Goal: Task Accomplishment & Management: Manage account settings

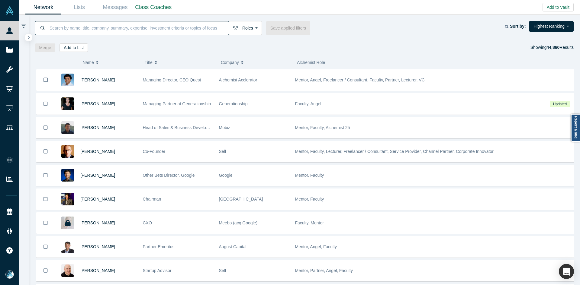
click at [173, 27] on input at bounding box center [139, 28] width 180 height 14
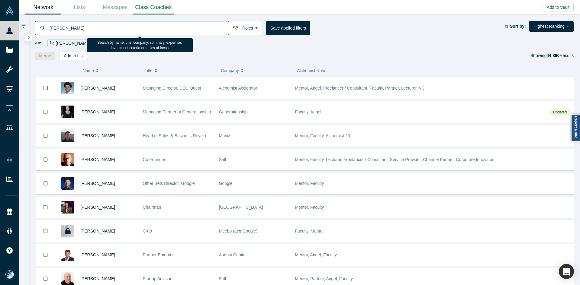
type input "[PERSON_NAME]"
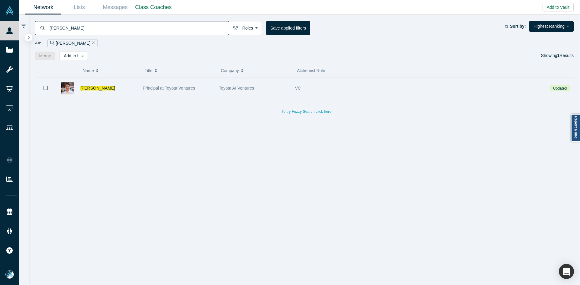
click at [46, 87] on icon "Bookmark" at bounding box center [45, 88] width 4 height 6
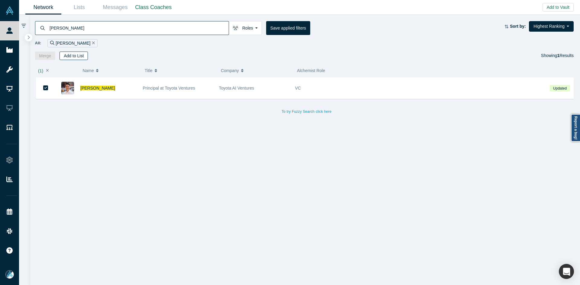
click at [67, 56] on button "Add to List" at bounding box center [74, 56] width 28 height 8
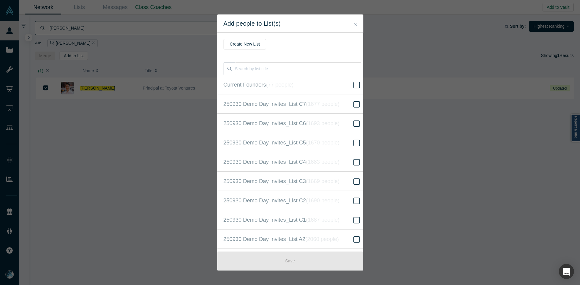
scroll to position [155, 0]
click at [311, 141] on icon "( 16669 people )" at bounding box center [329, 143] width 37 height 6
click at [0, 0] on input "250930 Demo Day Invites_Base List ( 16669 people )" at bounding box center [0, 0] width 0 height 0
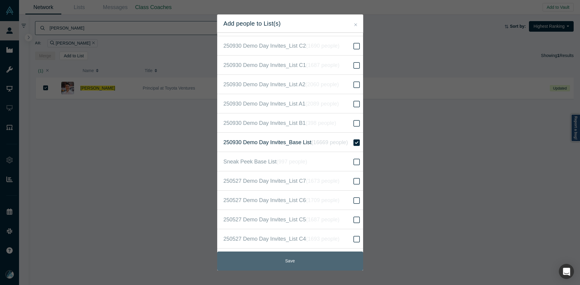
click at [293, 260] on button "Save" at bounding box center [290, 261] width 146 height 19
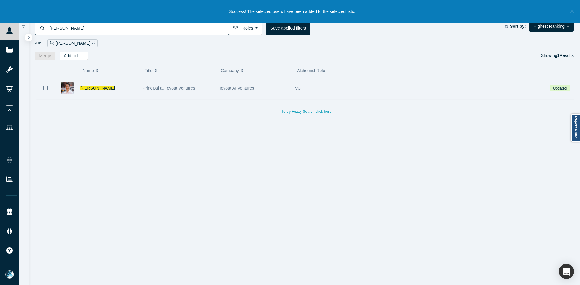
click at [98, 88] on span "[PERSON_NAME]" at bounding box center [97, 88] width 35 height 5
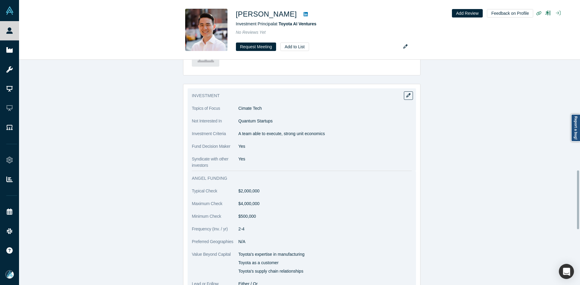
scroll to position [423, 0]
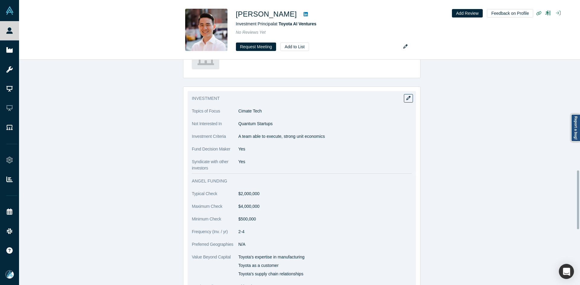
click at [266, 132] on dl "Topics of Focus Cimate Tech Not Interested In Quantum Startups Investment Crite…" at bounding box center [302, 139] width 220 height 63
click at [263, 136] on p "A team able to execute, strong unit economics" at bounding box center [324, 137] width 173 height 6
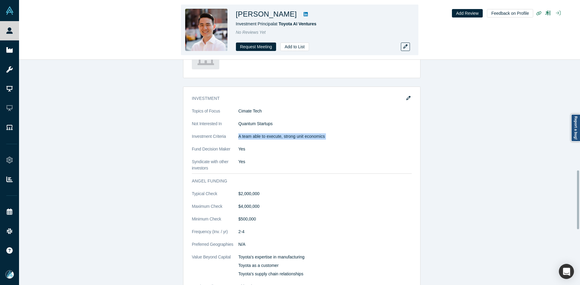
copy dl "A team able to execute, strong unit economics"
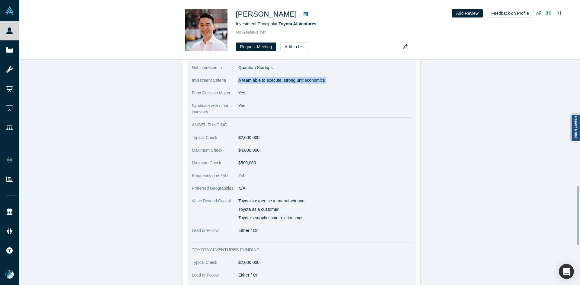
scroll to position [483, 0]
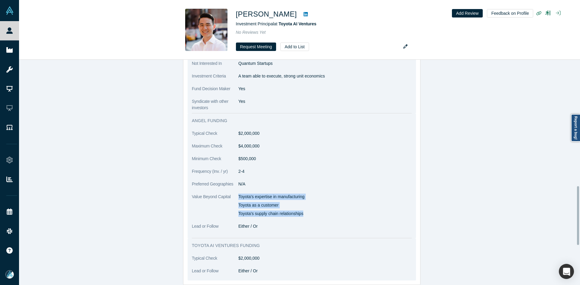
drag, startPoint x: 237, startPoint y: 195, endPoint x: 216, endPoint y: 14, distance: 181.8
click at [310, 212] on div "Toyota's expertise in manufacturing Toyota as a customer Toyota's supply chain …" at bounding box center [324, 205] width 173 height 23
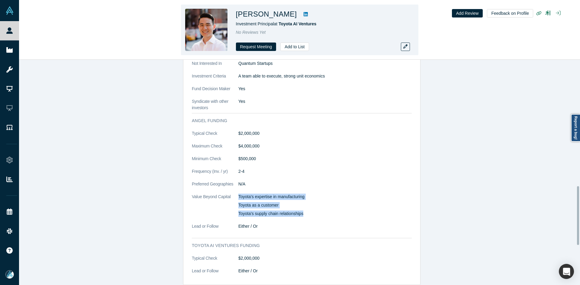
copy div "Toyota's expertise in manufacturing Toyota as a customer Toyota's supply chain …"
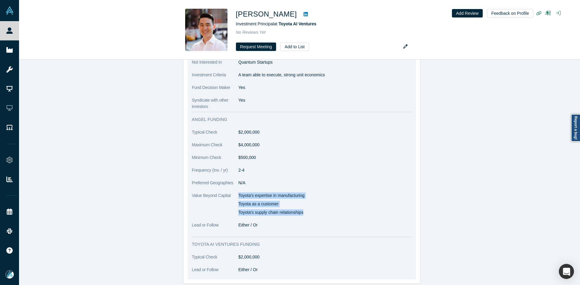
scroll to position [423, 0]
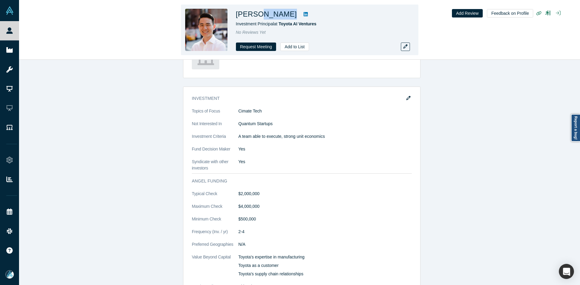
copy div "[PERSON_NAME]"
drag, startPoint x: 273, startPoint y: 17, endPoint x: 256, endPoint y: 14, distance: 17.0
click at [256, 14] on div "[PERSON_NAME]" at bounding box center [320, 14] width 169 height 11
drag, startPoint x: 321, startPoint y: 22, endPoint x: 279, endPoint y: 24, distance: 41.4
click at [279, 24] on div "Investment Principal at Toyota AI Ventures" at bounding box center [320, 24] width 169 height 6
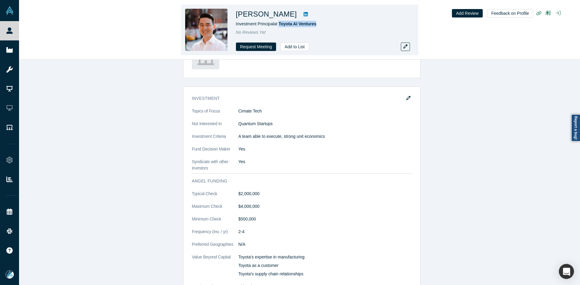
copy span "Toyota AI Ventures"
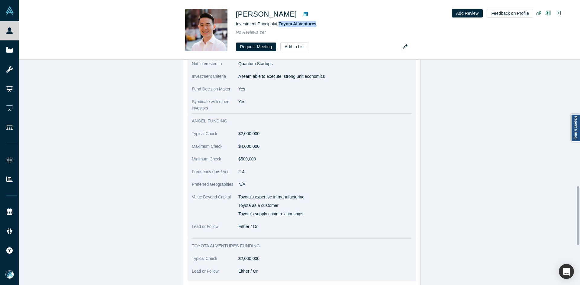
scroll to position [483, 0]
drag, startPoint x: 321, startPoint y: 82, endPoint x: 247, endPoint y: 79, distance: 74.4
click at [254, 84] on dl "Topics of Focus Cimate Tech Not Interested In Quantum Startups Investment Crite…" at bounding box center [302, 79] width 220 height 63
copy p "A team able to execute, strong unit economics"
drag, startPoint x: 237, startPoint y: 76, endPoint x: 341, endPoint y: 78, distance: 103.6
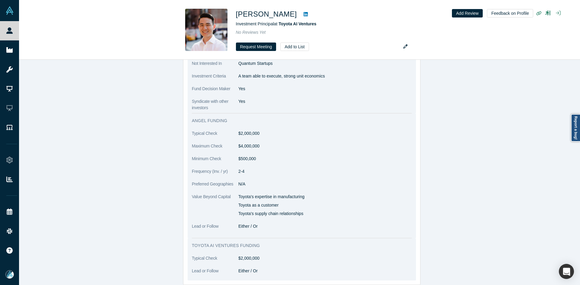
click at [341, 78] on p "A team able to execute, strong unit economics" at bounding box center [324, 76] width 173 height 6
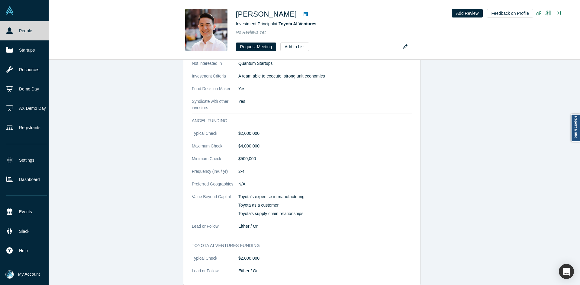
click at [13, 34] on link "People" at bounding box center [26, 30] width 53 height 19
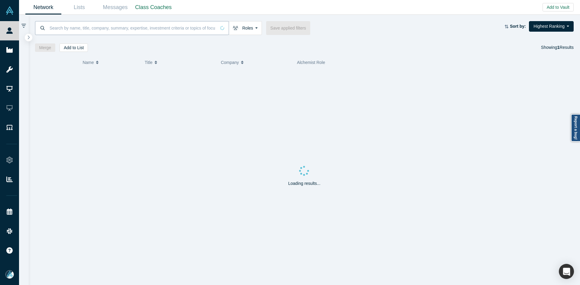
drag, startPoint x: 13, startPoint y: 34, endPoint x: 89, endPoint y: 31, distance: 76.2
click at [89, 31] on input at bounding box center [132, 28] width 167 height 14
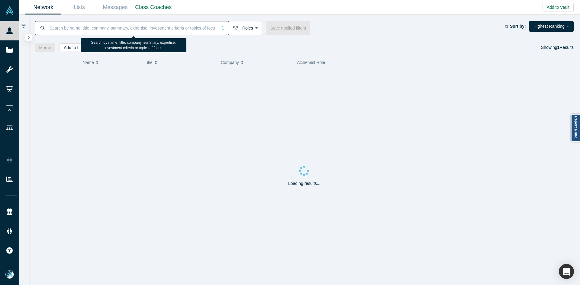
paste input "[PERSON_NAME]"
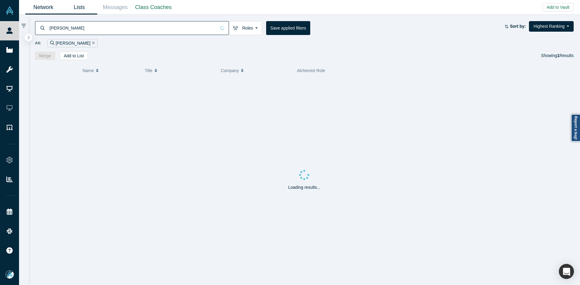
type input "[PERSON_NAME]"
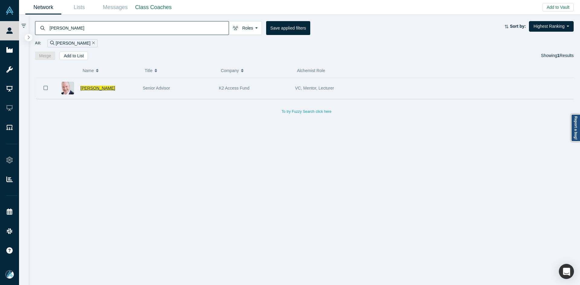
click at [93, 88] on span "[PERSON_NAME]" at bounding box center [97, 88] width 35 height 5
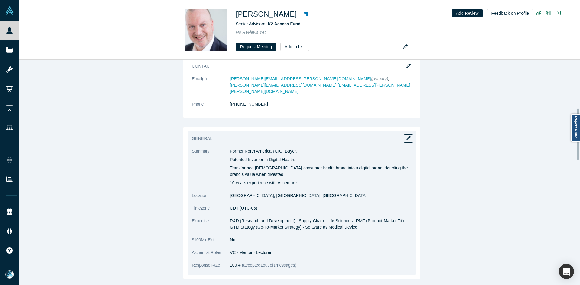
scroll to position [181, 0]
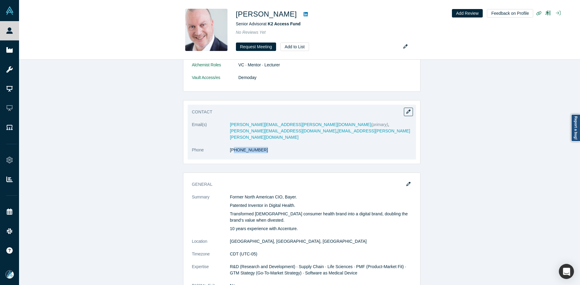
copy link "01) 497-7434"
drag, startPoint x: 259, startPoint y: 142, endPoint x: 231, endPoint y: 142, distance: 28.4
click at [231, 142] on dl "Email(s) [PERSON_NAME][EMAIL_ADDRESS][PERSON_NAME][DOMAIN_NAME] (primary) , [PE…" at bounding box center [302, 141] width 220 height 38
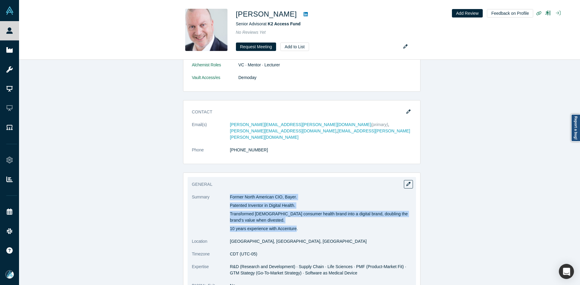
copy div "Former North American CIO, Bayer. Patented Inventor in Digital Health. Transfor…"
drag, startPoint x: 227, startPoint y: 184, endPoint x: 294, endPoint y: 219, distance: 74.9
click at [294, 219] on div "Former North American CIO, Bayer. Patented Inventor in Digital Health. Transfor…" at bounding box center [321, 213] width 182 height 38
copy div "Former North American CIO, Bayer. Patented Inventor in Digital Health. Transfor…"
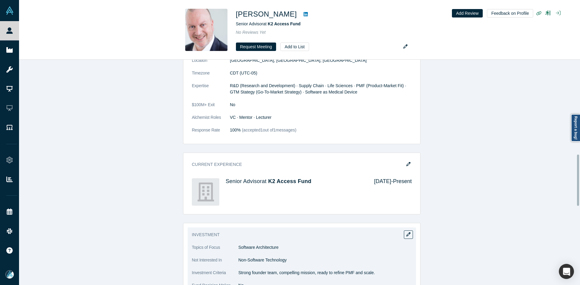
scroll to position [453, 0]
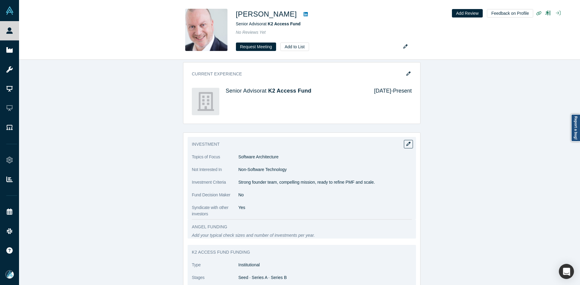
click at [254, 179] on p "Strong founder team, compelling mission, ready to refine PMF and scale." at bounding box center [324, 182] width 173 height 6
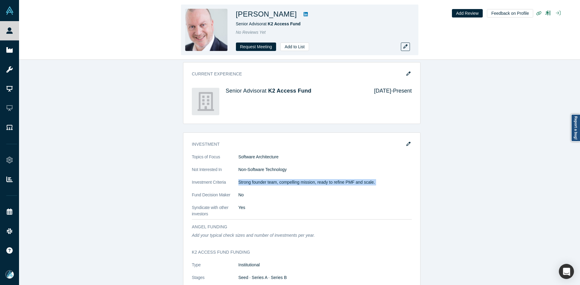
copy dl "Strong founder team, compelling mission, ready to refine PMF and scale."
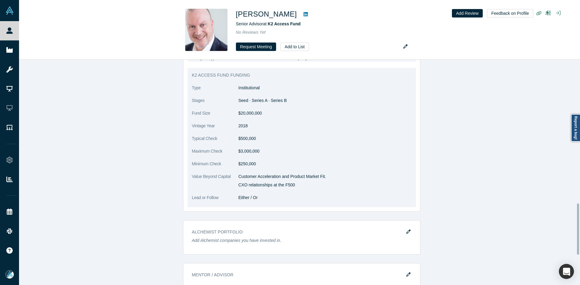
scroll to position [634, 0]
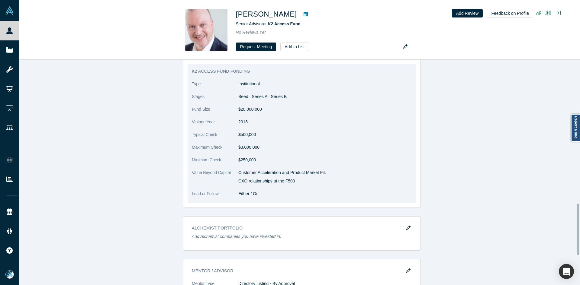
copy div "Customer Acceleration and Product Market Fit. CXO relationships at the F500"
drag, startPoint x: 237, startPoint y: 159, endPoint x: 293, endPoint y: 170, distance: 56.9
click at [293, 170] on div "Customer Acceleration and Product Market Fit. CXO relationships at the F500" at bounding box center [324, 177] width 173 height 15
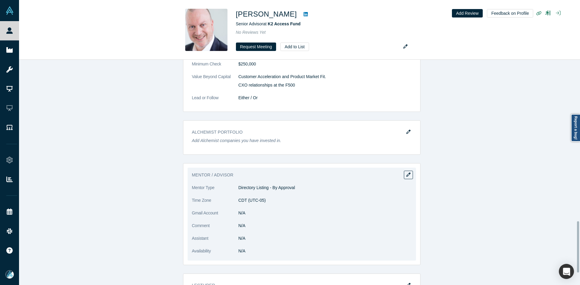
scroll to position [764, 0]
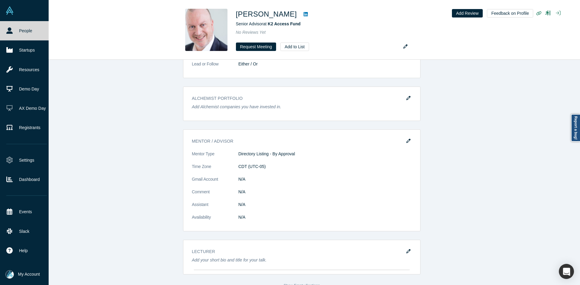
click at [15, 30] on link "People" at bounding box center [26, 30] width 53 height 19
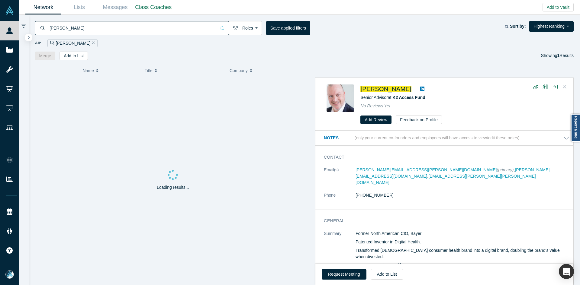
click at [105, 29] on input "[PERSON_NAME]" at bounding box center [132, 28] width 167 height 14
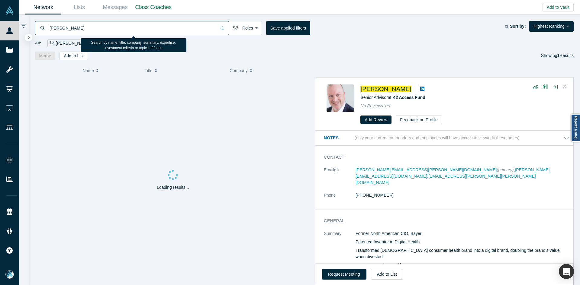
click at [105, 29] on input "[PERSON_NAME]" at bounding box center [132, 28] width 167 height 14
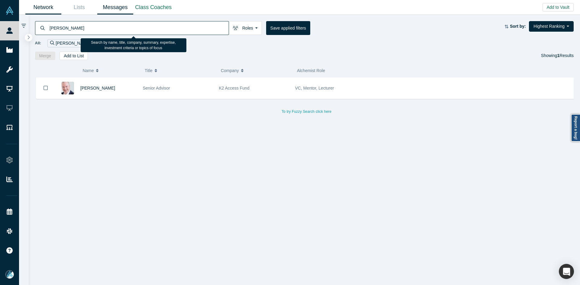
type input "[PERSON_NAME]"
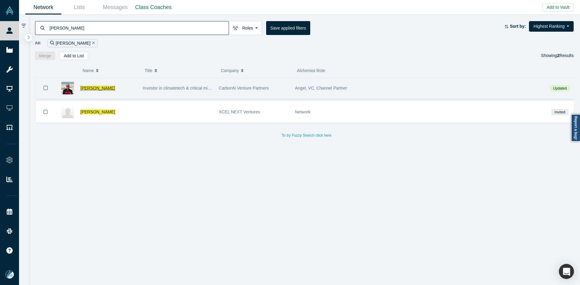
click at [93, 89] on span "[PERSON_NAME]" at bounding box center [97, 88] width 35 height 5
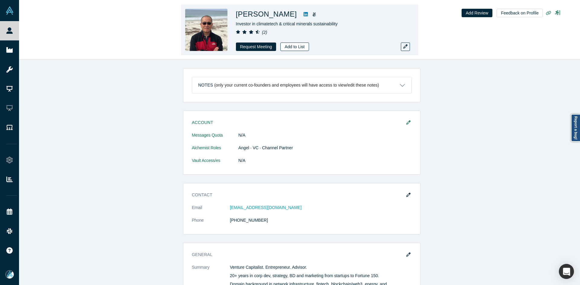
click at [287, 43] on button "Add to List" at bounding box center [294, 47] width 28 height 8
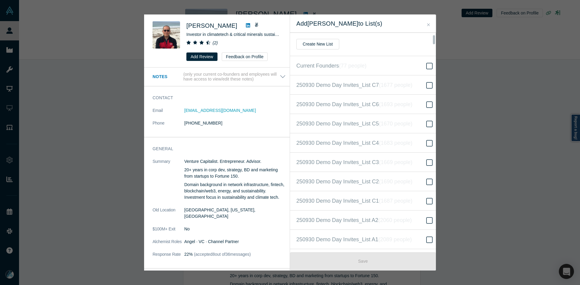
scroll to position [136, 0]
click at [372, 137] on label "250930 Demo Day Invites_Base List ( 16669 people )" at bounding box center [365, 142] width 150 height 19
click at [0, 0] on input "250930 Demo Day Invites_Base List ( 16669 people )" at bounding box center [0, 0] width 0 height 0
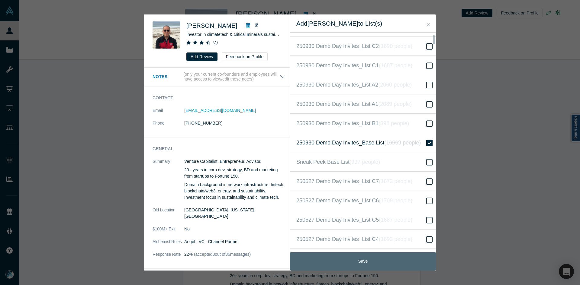
click at [356, 263] on button "Save" at bounding box center [363, 262] width 146 height 18
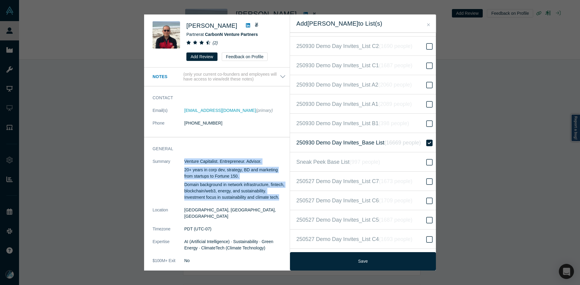
drag, startPoint x: 185, startPoint y: 161, endPoint x: 280, endPoint y: 200, distance: 103.1
click at [280, 200] on div "Venture Capitalist. Entrepreneur. Advisor. 20+ years in corp dev, strategy, BD …" at bounding box center [234, 180] width 101 height 42
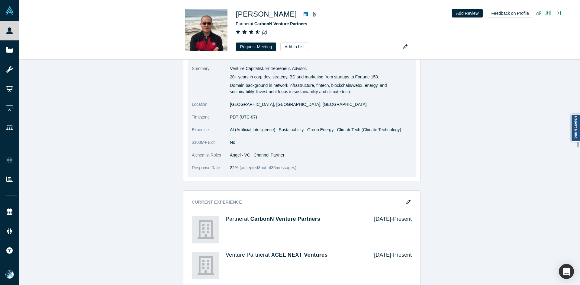
scroll to position [574, 0]
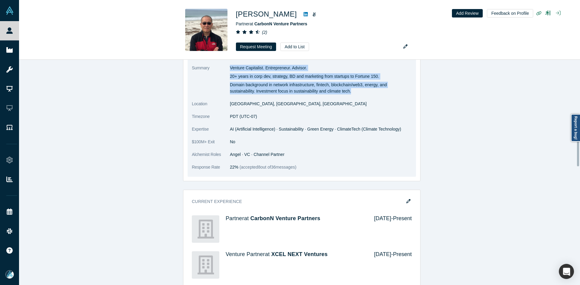
drag, startPoint x: 228, startPoint y: 68, endPoint x: 360, endPoint y: 89, distance: 134.4
click at [363, 90] on div "Venture Capitalist. Entrepreneur. Advisor. 20+ years in corp dev, strategy, BD …" at bounding box center [321, 80] width 182 height 30
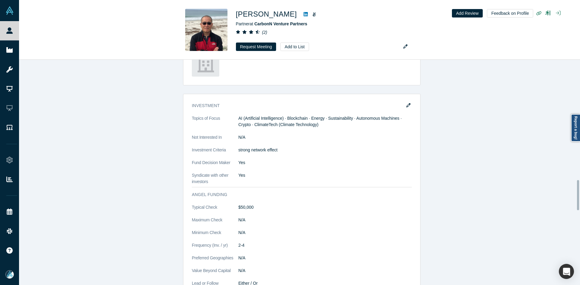
scroll to position [906, 0]
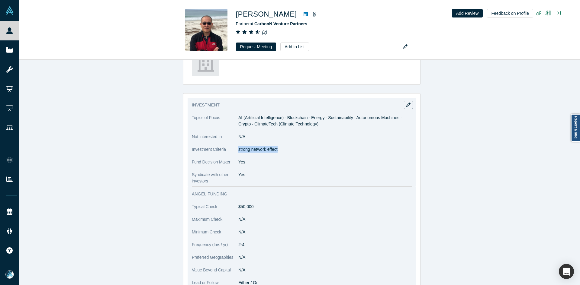
drag, startPoint x: 272, startPoint y: 151, endPoint x: 237, endPoint y: 151, distance: 35.6
click at [238, 151] on p "strong network effect" at bounding box center [324, 150] width 173 height 6
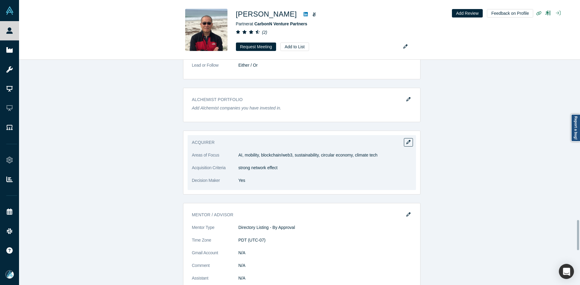
scroll to position [1208, 0]
click at [251, 156] on p "AI, mobility, blockchain/web3, sustainability, circular economy, climate tech" at bounding box center [324, 154] width 173 height 6
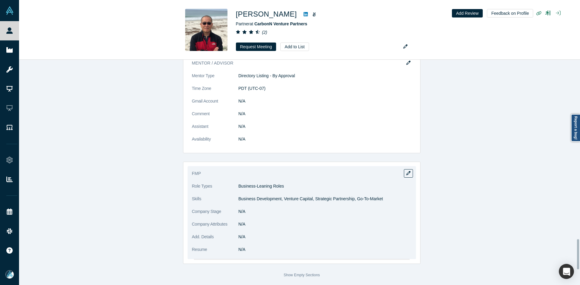
scroll to position [1359, 0]
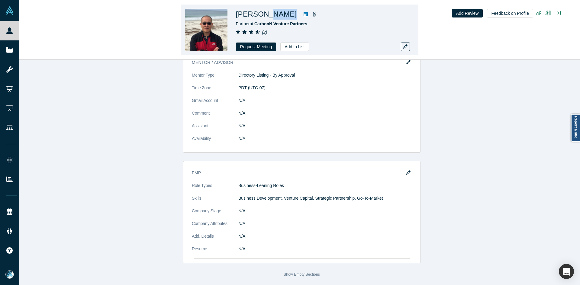
drag, startPoint x: 273, startPoint y: 16, endPoint x: 262, endPoint y: 16, distance: 10.9
click at [262, 16] on div "[PERSON_NAME]" at bounding box center [320, 14] width 169 height 11
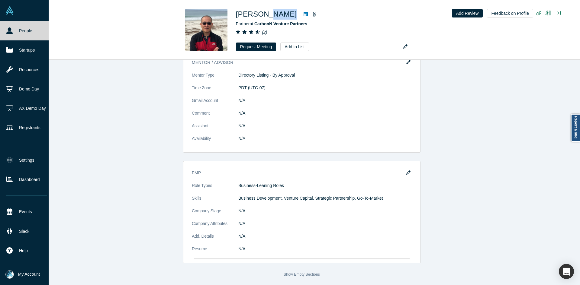
click at [12, 33] on icon at bounding box center [9, 30] width 6 height 6
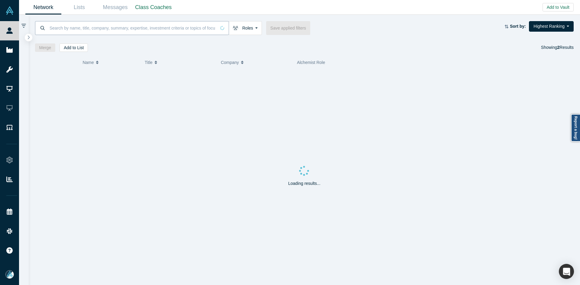
click at [180, 32] on input at bounding box center [132, 28] width 167 height 14
paste input "bear [PERSON_NAME]"
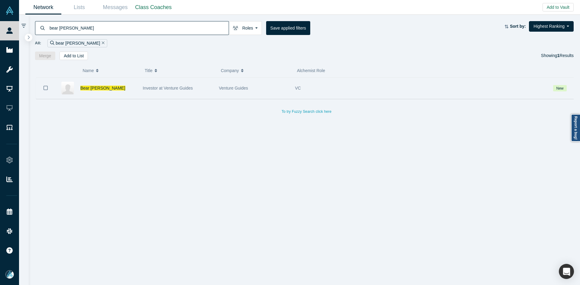
type input "bear [PERSON_NAME]"
click at [46, 85] on button "Bookmark" at bounding box center [45, 88] width 19 height 21
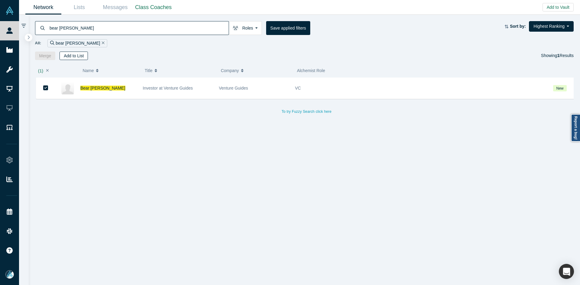
click at [62, 56] on button "Add to List" at bounding box center [74, 56] width 28 height 8
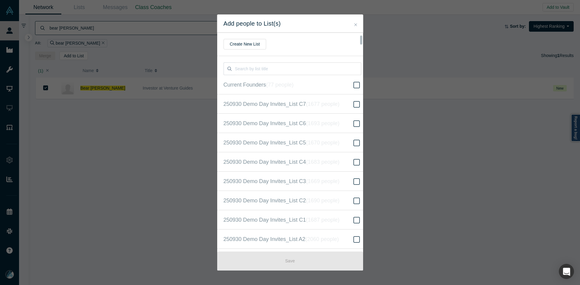
scroll to position [155, 0]
click at [326, 147] on label "250930 Demo Day Invites_Base List ( 16669 people )" at bounding box center [292, 142] width 150 height 19
click at [0, 0] on input "250930 Demo Day Invites_Base List ( 16669 people )" at bounding box center [0, 0] width 0 height 0
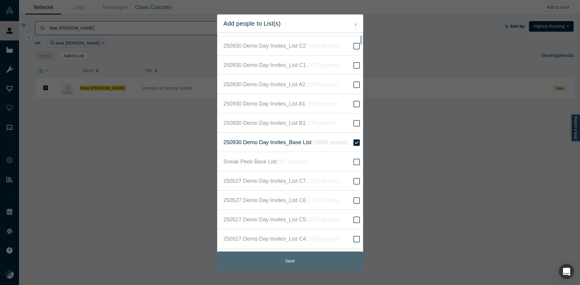
click at [300, 269] on button "Save" at bounding box center [290, 261] width 146 height 19
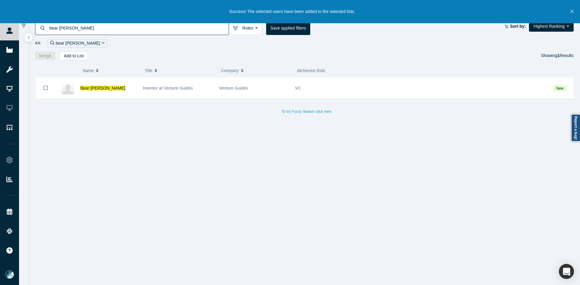
click at [91, 89] on span "Bear [PERSON_NAME]" at bounding box center [102, 88] width 45 height 5
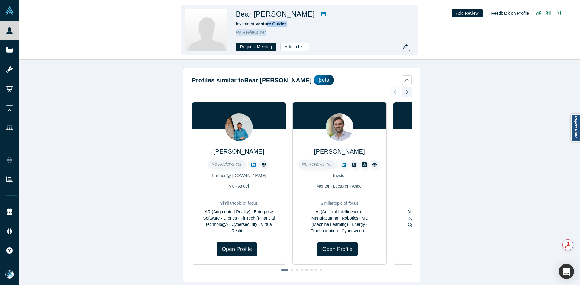
drag, startPoint x: 280, startPoint y: 29, endPoint x: 267, endPoint y: 27, distance: 13.3
click at [267, 27] on div "Bear [PERSON_NAME] Investor at Venture Guides No Reviews Yet Request Meeting Ad…" at bounding box center [320, 30] width 169 height 42
click at [303, 14] on div "Bear [PERSON_NAME]" at bounding box center [320, 14] width 169 height 11
drag, startPoint x: 285, startPoint y: 27, endPoint x: 257, endPoint y: 26, distance: 27.8
click at [257, 26] on div "Investor at Venture Guides" at bounding box center [320, 24] width 169 height 6
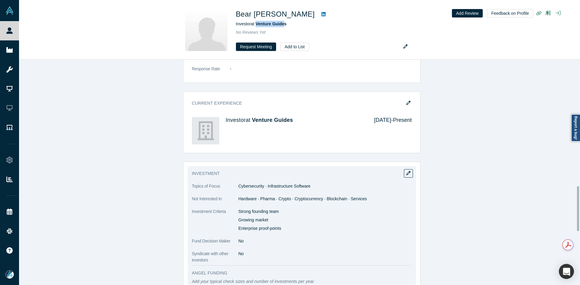
scroll to position [634, 0]
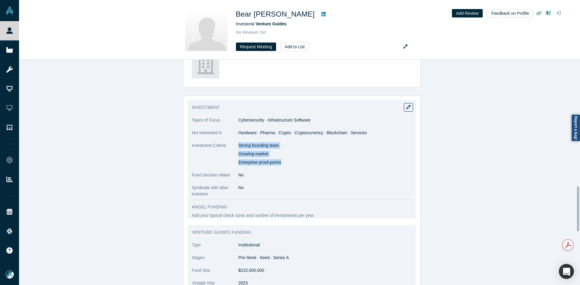
drag, startPoint x: 236, startPoint y: 137, endPoint x: 289, endPoint y: 155, distance: 56.1
click at [289, 155] on div "Strong founding team Growing market Enterprise proof-points" at bounding box center [324, 154] width 173 height 23
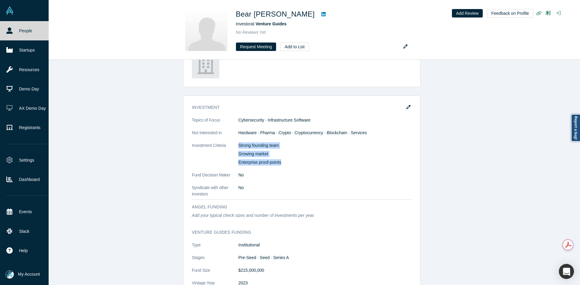
click at [8, 30] on icon at bounding box center [9, 30] width 6 height 6
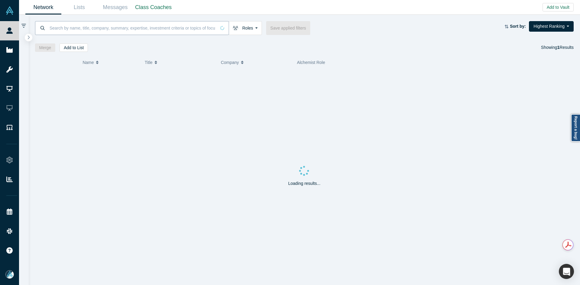
click at [127, 24] on input at bounding box center [132, 28] width 167 height 14
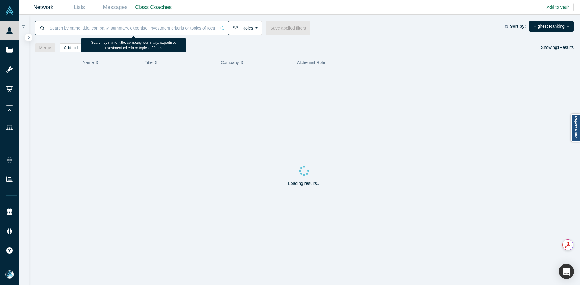
paste input "[PERSON_NAME]"
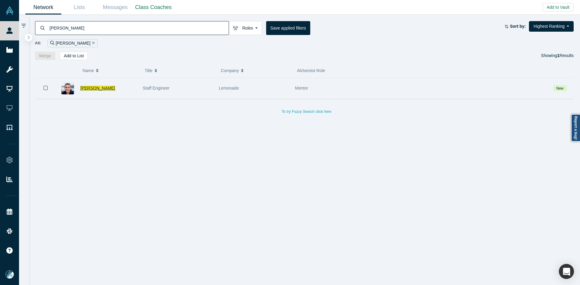
type input "[PERSON_NAME]"
click at [102, 90] on span "[PERSON_NAME]" at bounding box center [97, 88] width 35 height 5
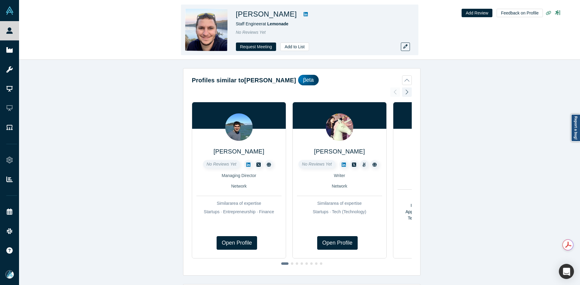
click at [304, 13] on icon at bounding box center [306, 14] width 4 height 5
drag, startPoint x: 278, startPoint y: 16, endPoint x: 236, endPoint y: 18, distance: 42.0
click at [236, 18] on h1 "[PERSON_NAME]" at bounding box center [266, 14] width 61 height 11
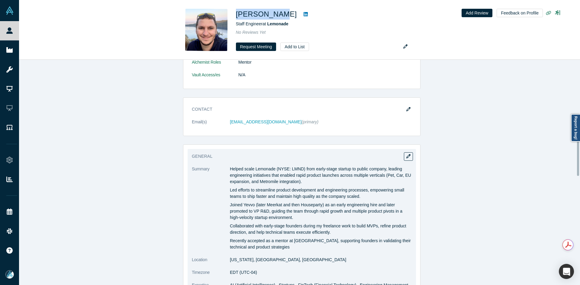
scroll to position [332, 0]
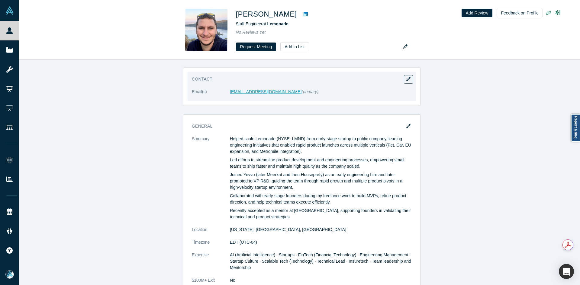
drag, startPoint x: 244, startPoint y: 89, endPoint x: 235, endPoint y: 92, distance: 9.7
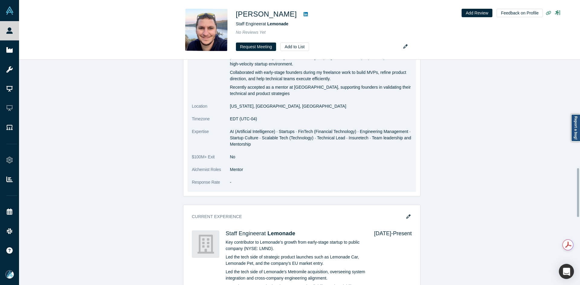
scroll to position [359, 0]
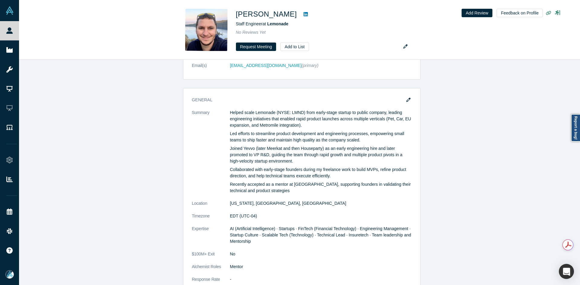
click at [406, 101] on icon "button" at bounding box center [408, 100] width 4 height 4
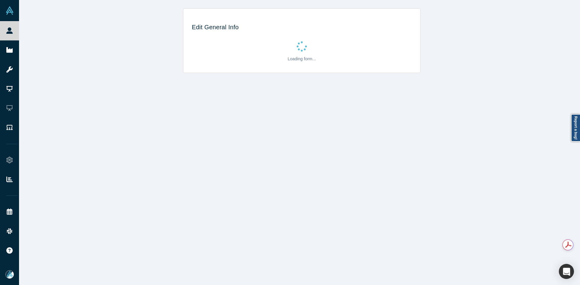
scroll to position [0, 0]
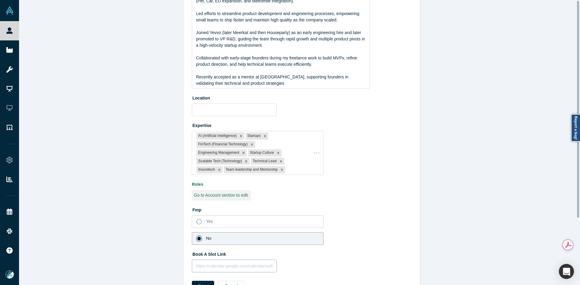
type input "[US_STATE], [GEOGRAPHIC_DATA], [GEOGRAPHIC_DATA]"
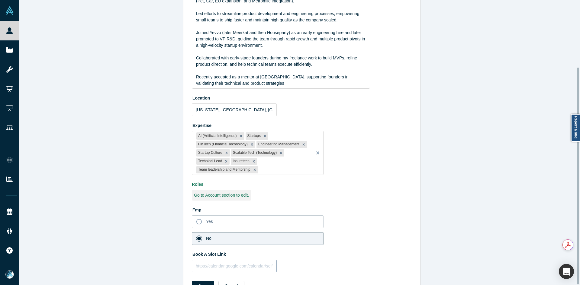
scroll to position [88, 0]
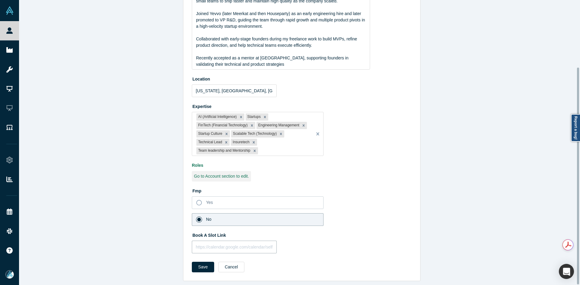
click at [228, 241] on input "text" at bounding box center [234, 247] width 85 height 13
paste input "[URL][DOMAIN_NAME]"
type input "[URL][DOMAIN_NAME]"
click at [200, 264] on button "Save" at bounding box center [203, 267] width 22 height 11
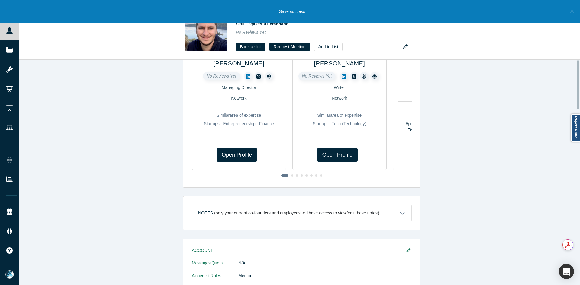
scroll to position [0, 0]
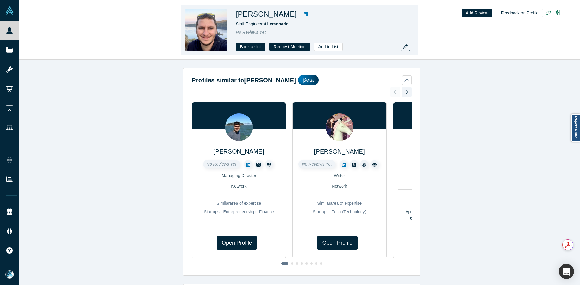
click at [264, 17] on h1 "[PERSON_NAME]" at bounding box center [266, 14] width 61 height 11
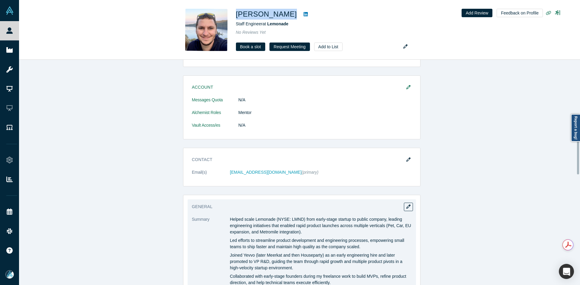
scroll to position [302, 0]
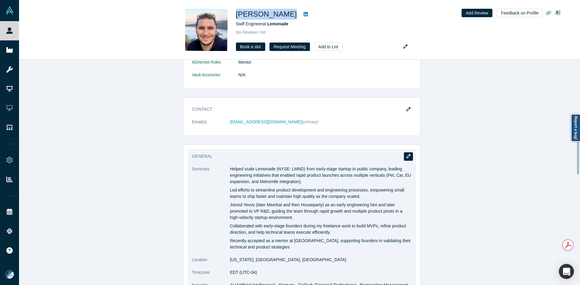
click at [406, 156] on icon "button" at bounding box center [408, 156] width 4 height 4
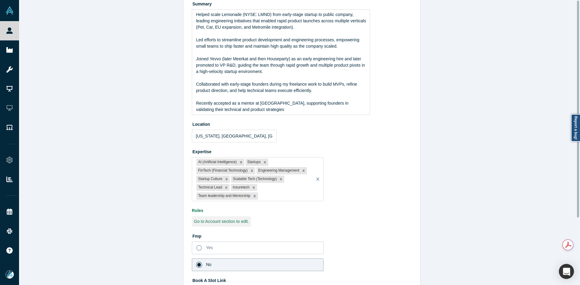
scroll to position [88, 0]
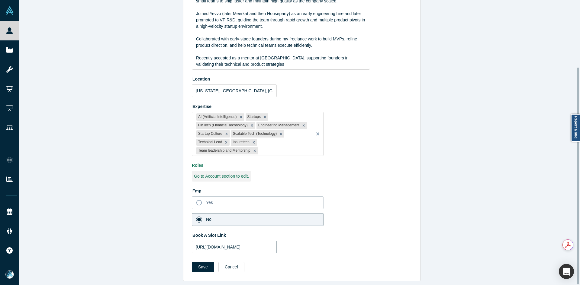
click at [214, 244] on input "[URL][DOMAIN_NAME]" at bounding box center [234, 247] width 85 height 13
paste input "j8WVnC81frL639Lj7"
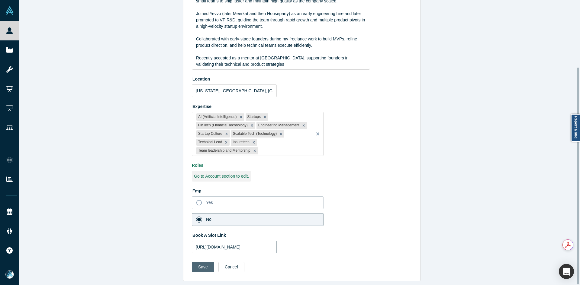
type input "[URL][DOMAIN_NAME]"
click at [202, 262] on button "Save" at bounding box center [203, 267] width 22 height 11
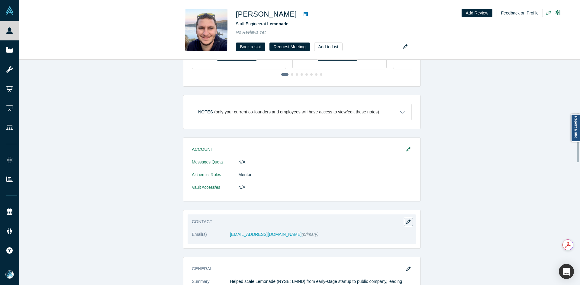
scroll to position [272, 0]
